Goal: Navigation & Orientation: Go to known website

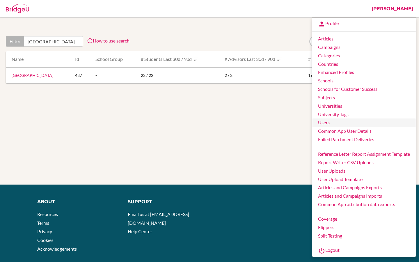
click at [332, 123] on link "Users" at bounding box center [364, 122] width 104 height 8
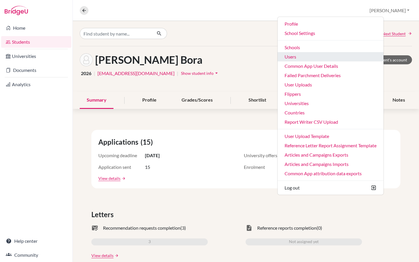
click at [330, 55] on link "Users" at bounding box center [331, 56] width 106 height 9
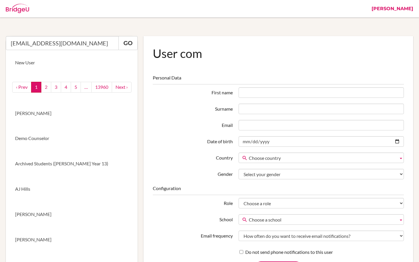
click at [12, 44] on input "liusiyan25@163.com" at bounding box center [62, 43] width 113 height 14
click at [67, 44] on input "liusiyan25@163.com" at bounding box center [62, 43] width 113 height 14
type input "liusiyan25@163.com"
click at [127, 46] on link "Go" at bounding box center [127, 43] width 19 height 14
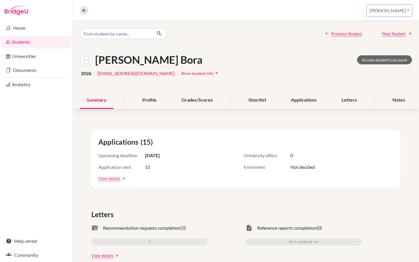
click at [404, 10] on button "[PERSON_NAME]" at bounding box center [389, 10] width 45 height 11
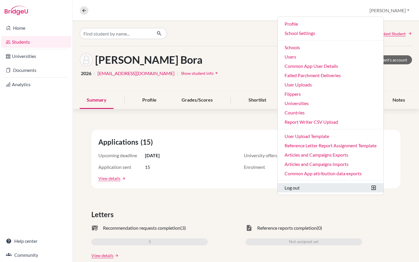
click at [333, 184] on button "Log out" at bounding box center [331, 187] width 106 height 9
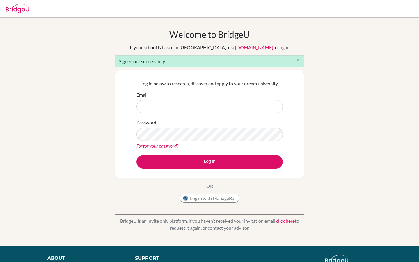
click at [235, 48] on link "[DOMAIN_NAME]" at bounding box center [254, 48] width 38 height 6
